Goal: Transaction & Acquisition: Purchase product/service

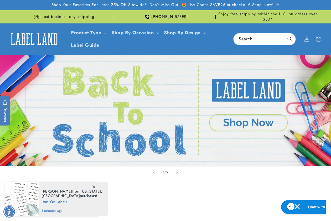
click at [0, 29] on html "Skip to main content Enable accessibility for low vision Open the accessibility…" at bounding box center [165, 110] width 331 height 221
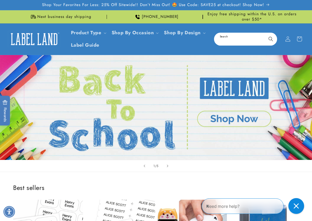
click at [234, 39] on input "Search" at bounding box center [246, 39] width 62 height 12
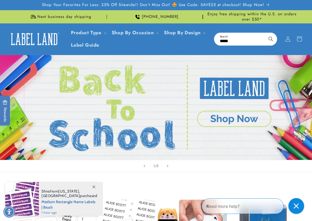
type input "*****"
click at [265, 33] on button "Search" at bounding box center [271, 39] width 12 height 12
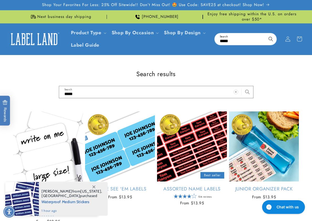
scroll to position [53, 0]
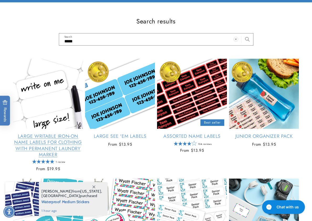
drag, startPoint x: 92, startPoint y: 185, endPoint x: 75, endPoint y: 168, distance: 24.0
click at [93, 185] on icon at bounding box center [94, 186] width 3 height 3
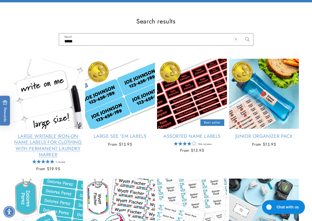
click at [34, 133] on link "Large Writable Iron-On Name Labels for Clothing with Permanent Laundry Marker" at bounding box center [48, 145] width 70 height 25
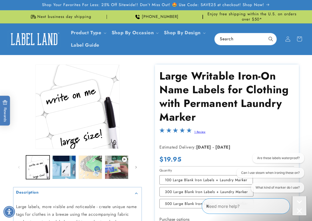
click at [298, 208] on icon "Close conversation starters" at bounding box center [299, 210] width 5 height 5
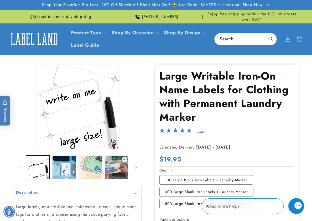
click at [307, 145] on div "Skip to product information Open media 1 in modal Open media 2 in modal Open me…" at bounding box center [156, 190] width 312 height 252
click at [314, 202] on div "Close gorgias live chat" at bounding box center [317, 205] width 6 height 7
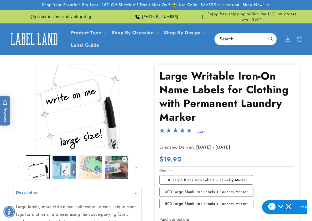
click at [306, 111] on div "Skip to product information Open media 1 in modal Open media 2 in modal Open me…" at bounding box center [156, 190] width 312 height 252
drag, startPoint x: 309, startPoint y: 136, endPoint x: 219, endPoint y: 144, distance: 90.5
click at [309, 136] on div "Skip to product information Open media 1 in modal Open media 2 in modal Open me…" at bounding box center [156, 190] width 312 height 252
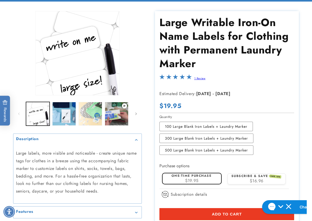
scroll to position [131, 0]
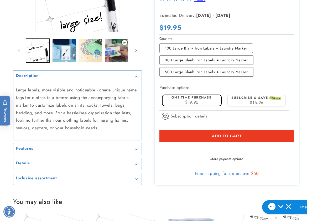
click at [41, 180] on h2 "Inclusive assortment" at bounding box center [36, 177] width 41 height 5
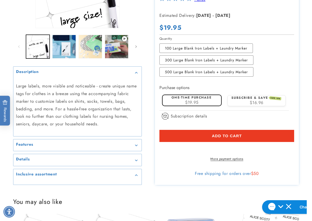
click at [29, 162] on h2 "Details" at bounding box center [23, 158] width 14 height 5
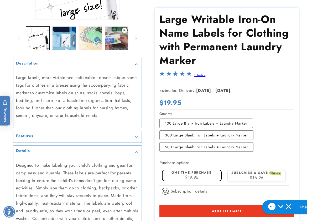
click at [38, 131] on summary "Features" at bounding box center [77, 137] width 128 height 12
